Goal: Use online tool/utility: Use online tool/utility

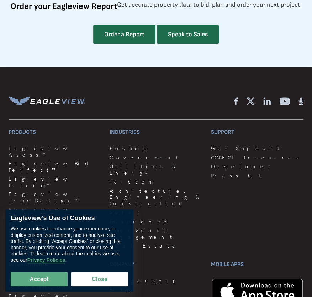
scroll to position [2600, 0]
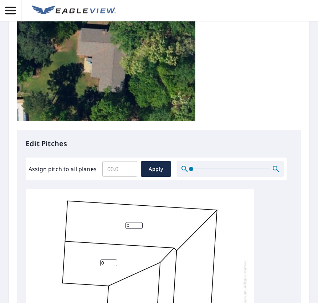
scroll to position [178, 0]
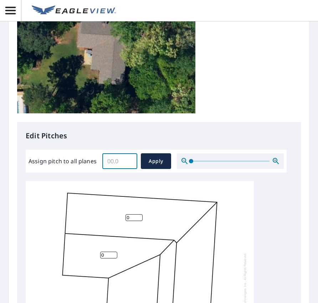
click at [116, 160] on input "Assign pitch to all planes" at bounding box center [119, 161] width 35 height 20
type input "4"
click at [155, 161] on span "Apply" at bounding box center [155, 161] width 19 height 9
type input "4"
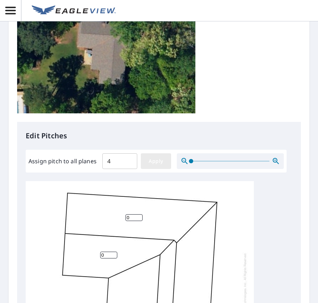
type input "4"
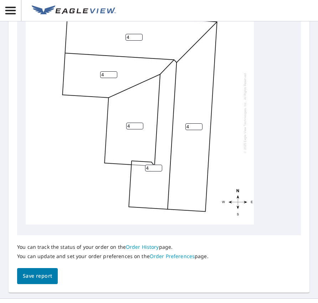
scroll to position [380, 0]
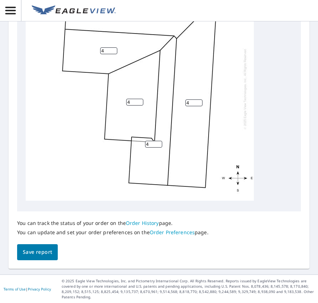
click at [47, 256] on button "Save report" at bounding box center [37, 252] width 41 height 16
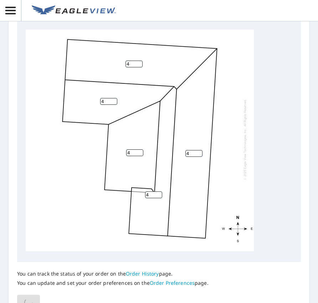
scroll to position [273, 0]
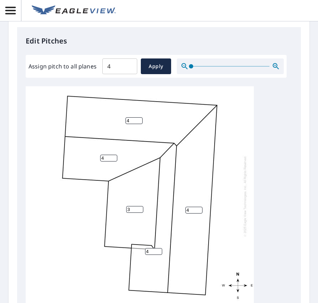
type input "3"
click at [139, 206] on input "3" at bounding box center [134, 209] width 17 height 7
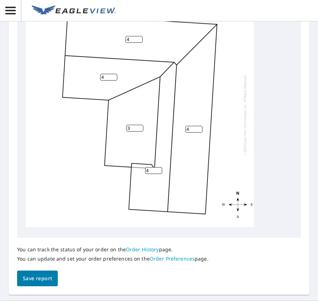
scroll to position [406, 0]
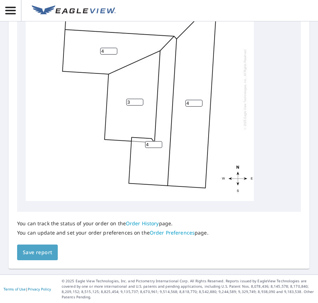
click at [50, 251] on span "Save report" at bounding box center [37, 252] width 29 height 9
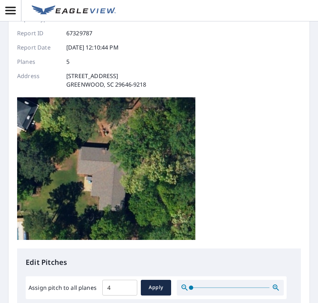
scroll to position [0, 0]
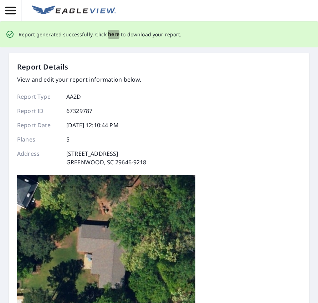
click at [110, 34] on span "here" at bounding box center [114, 34] width 12 height 9
